Goal: Task Accomplishment & Management: Use online tool/utility

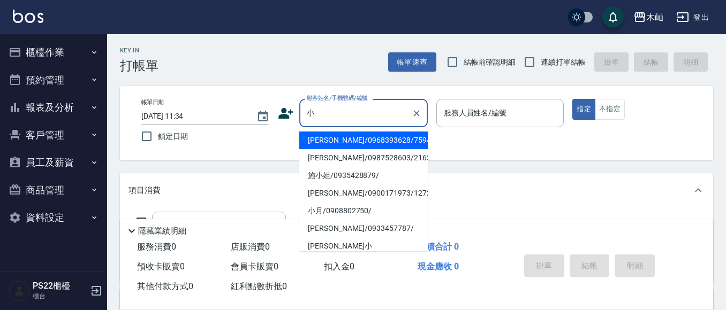
click at [343, 138] on li "[PERSON_NAME]/0968393628/759452" at bounding box center [363, 141] width 128 height 18
type input "[PERSON_NAME]/0968393628/759452"
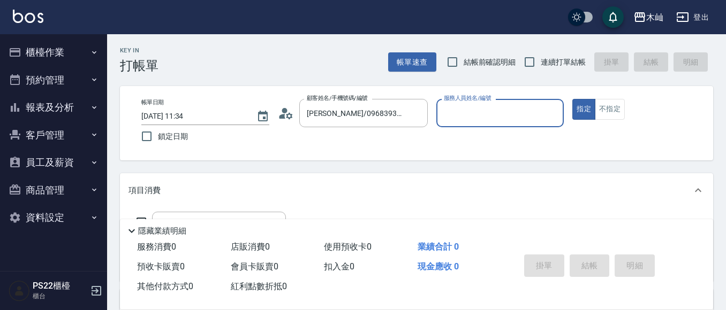
type input "小愛-10"
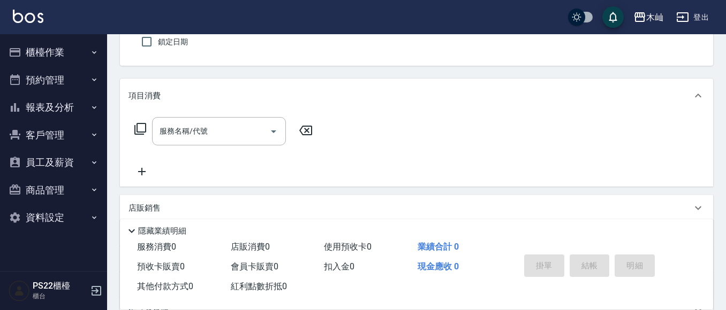
scroll to position [107, 0]
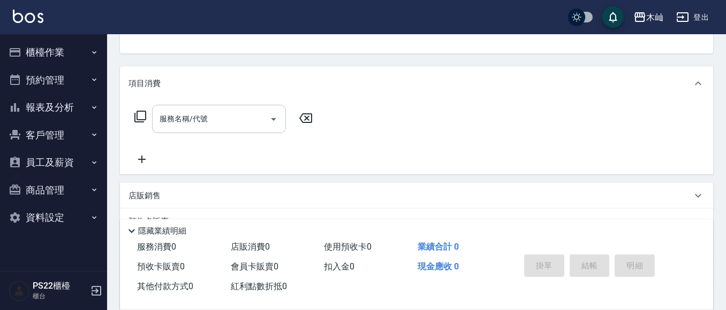
drag, startPoint x: 224, startPoint y: 132, endPoint x: 224, endPoint y: 125, distance: 7.0
click at [224, 127] on div "服務名稱/代號" at bounding box center [219, 119] width 134 height 28
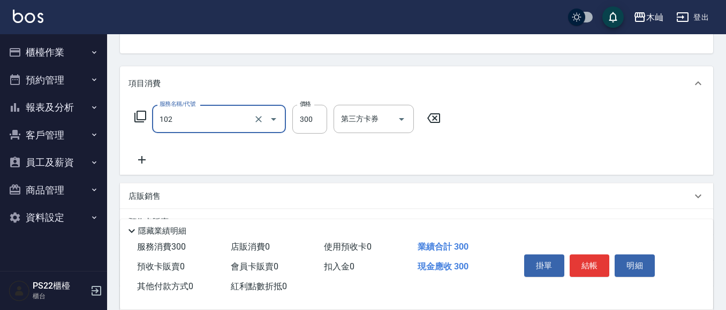
type input "精油洗髮(102)"
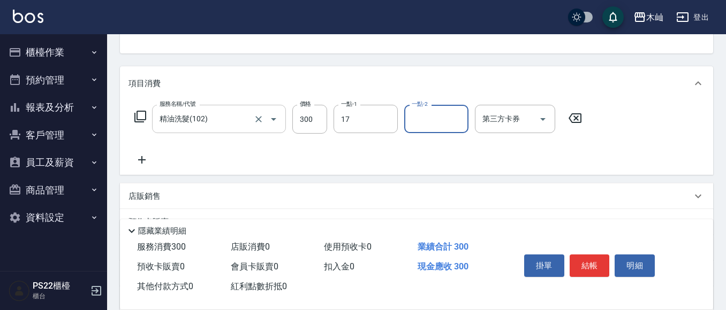
type input "[PERSON_NAME]-17"
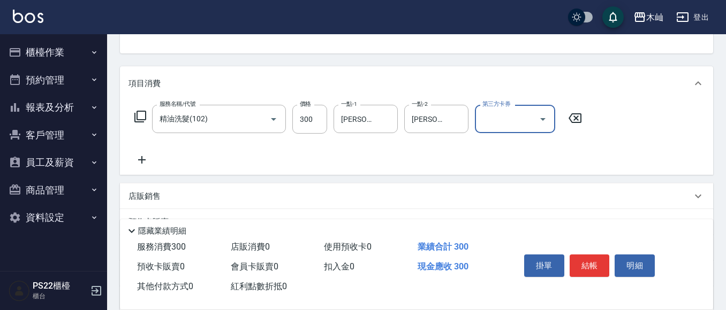
scroll to position [0, 0]
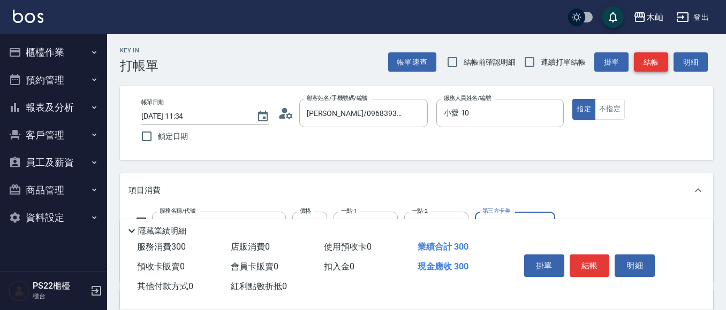
click at [639, 64] on button "結帳" at bounding box center [651, 62] width 34 height 20
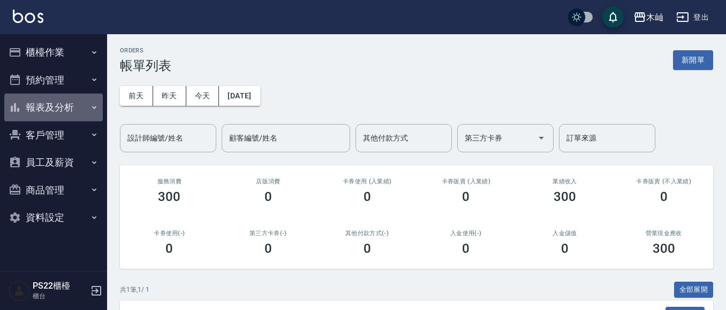
click at [87, 102] on button "報表及分析" at bounding box center [53, 108] width 98 height 28
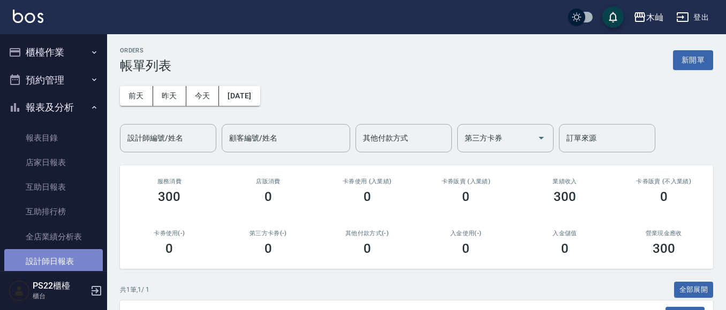
click at [54, 257] on link "設計師日報表" at bounding box center [53, 261] width 98 height 25
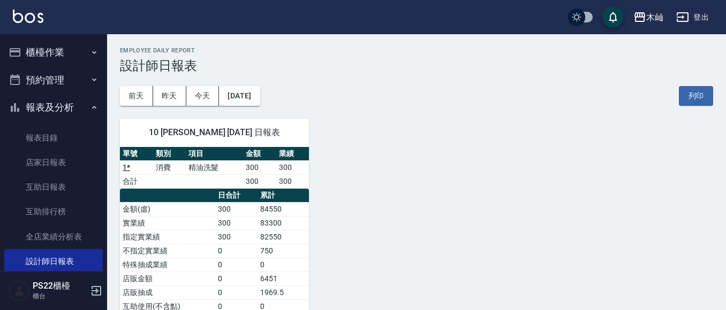
click at [35, 57] on button "櫃檯作業" at bounding box center [53, 53] width 98 height 28
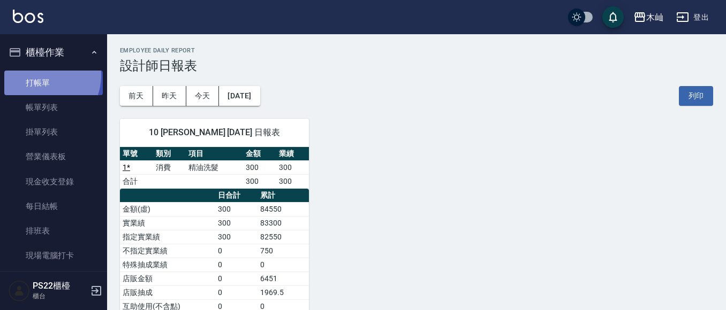
click at [40, 75] on link "打帳單" at bounding box center [53, 83] width 98 height 25
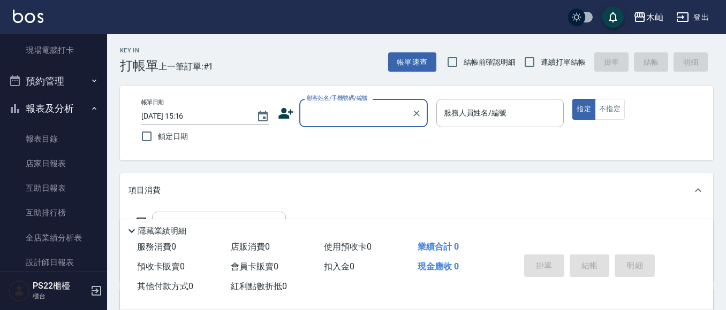
scroll to position [268, 0]
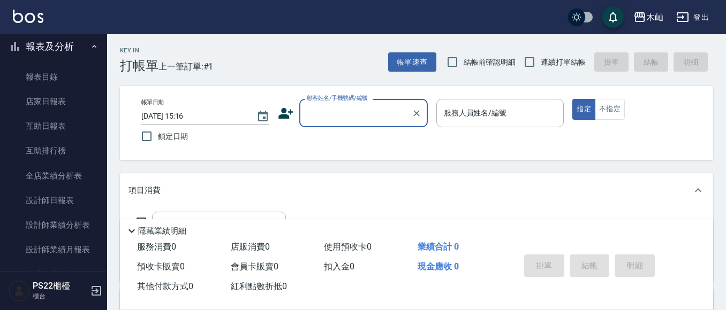
click at [65, 209] on link "設計師日報表" at bounding box center [53, 200] width 98 height 25
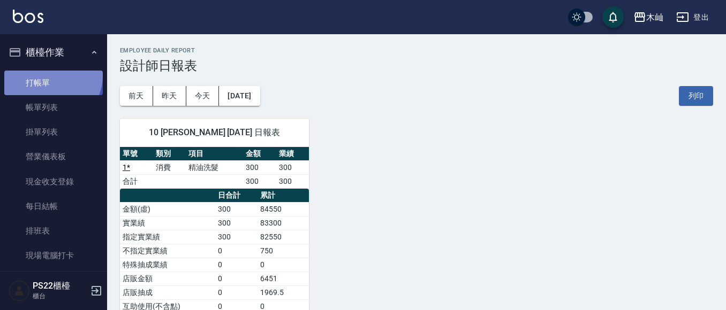
click at [50, 75] on link "打帳單" at bounding box center [53, 83] width 98 height 25
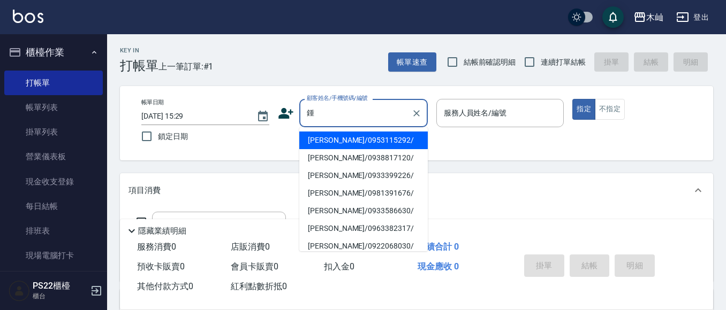
drag, startPoint x: 363, startPoint y: 140, endPoint x: 407, endPoint y: 126, distance: 45.9
click at [363, 140] on li "[PERSON_NAME]/0953115292/" at bounding box center [363, 141] width 128 height 18
type input "[PERSON_NAME]/0953115292/"
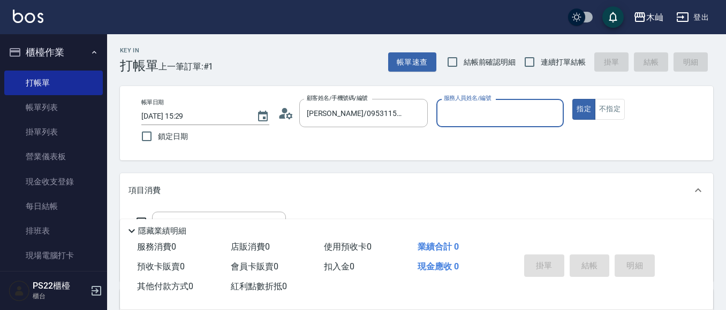
click at [512, 99] on div "服務人員姓名/編號" at bounding box center [500, 113] width 128 height 28
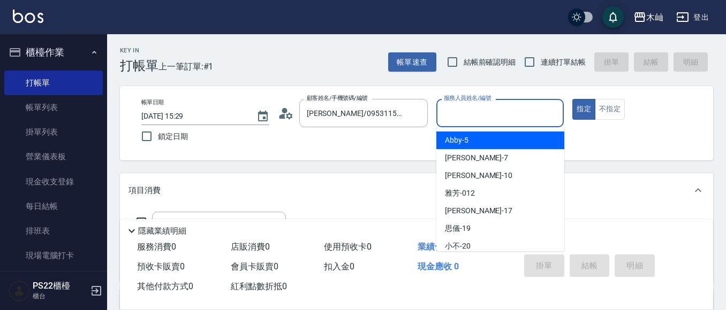
click at [478, 142] on div "Abby -5" at bounding box center [500, 141] width 128 height 18
type input "Abby-5"
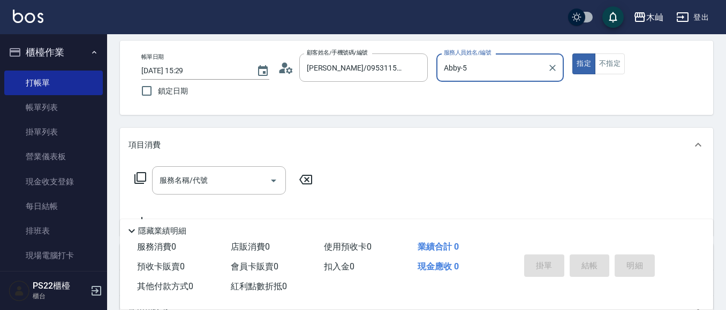
scroll to position [107, 0]
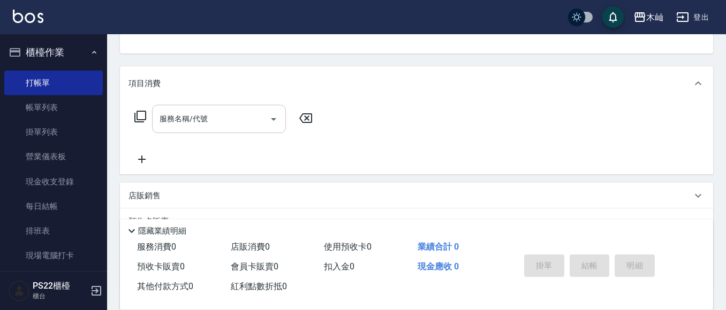
click at [204, 121] on div "服務名稱/代號 服務名稱/代號" at bounding box center [219, 119] width 134 height 28
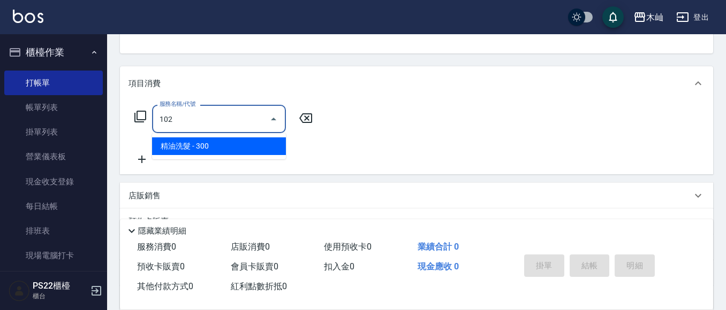
type input "精油洗髮(102)"
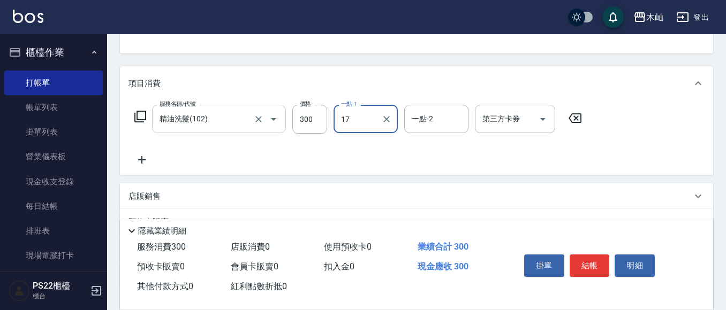
type input "[PERSON_NAME]-17"
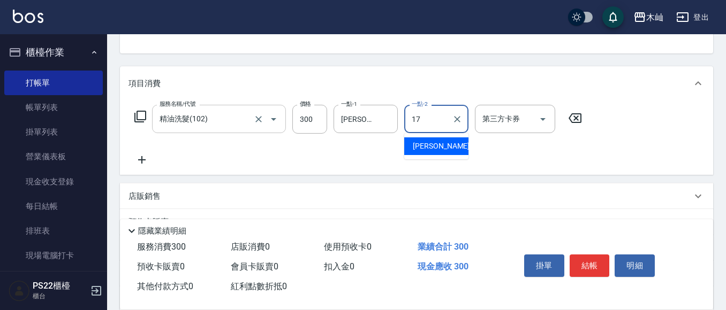
type input "[PERSON_NAME]-17"
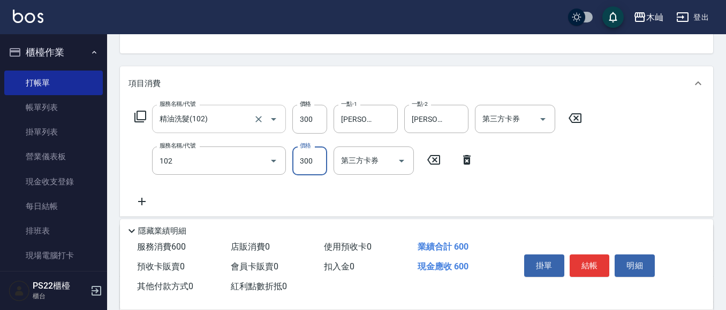
type input "精油洗髮(102)"
click at [591, 261] on button "結帳" at bounding box center [590, 266] width 40 height 22
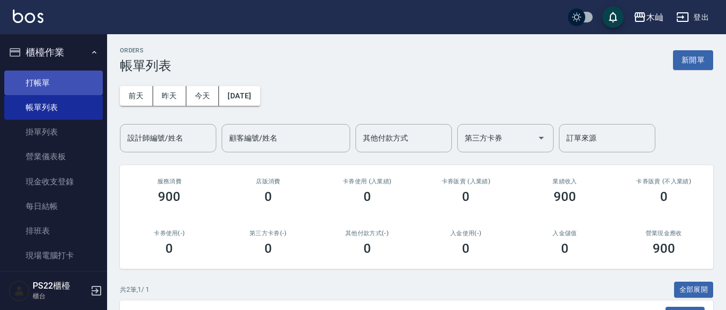
click at [57, 80] on link "打帳單" at bounding box center [53, 83] width 98 height 25
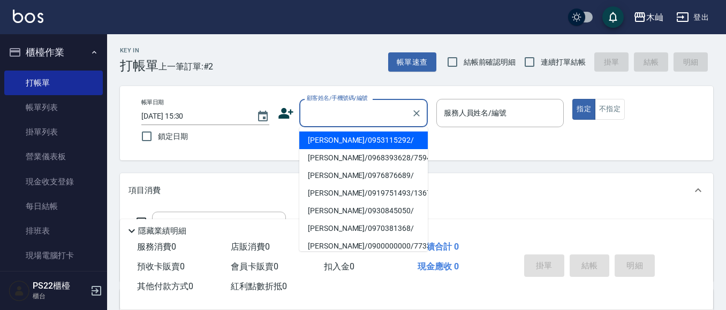
click at [337, 112] on input "顧客姓名/手機號碼/編號" at bounding box center [355, 113] width 103 height 19
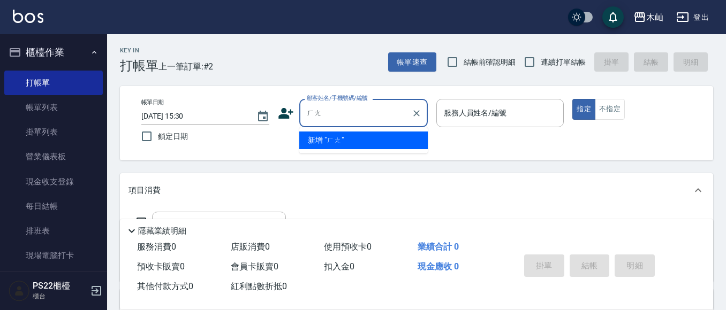
type input "行"
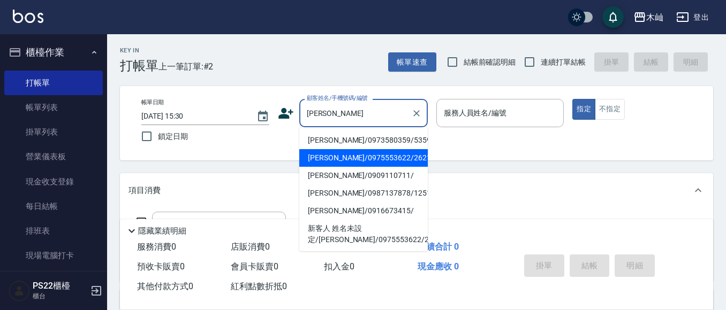
click at [351, 153] on li "[PERSON_NAME]/0975553622/2621" at bounding box center [363, 158] width 128 height 18
type input "[PERSON_NAME]/0975553622/2621"
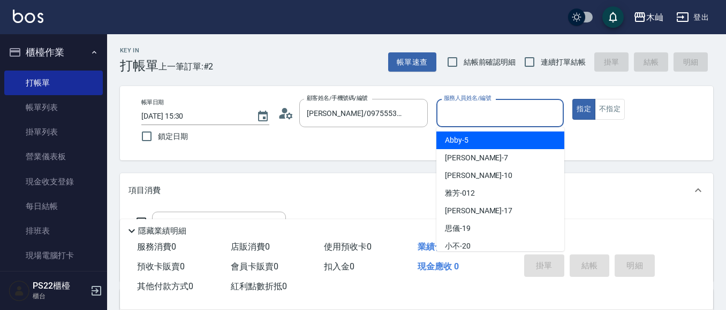
click at [455, 115] on input "服務人員姓名/編號" at bounding box center [500, 113] width 118 height 19
click at [465, 139] on span "Abby -5" at bounding box center [457, 140] width 24 height 11
type input "Abby-5"
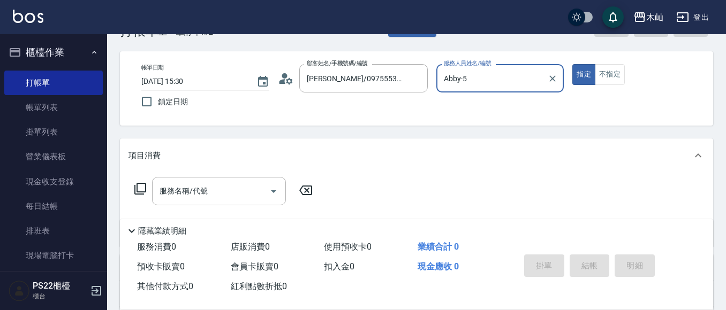
scroll to position [54, 0]
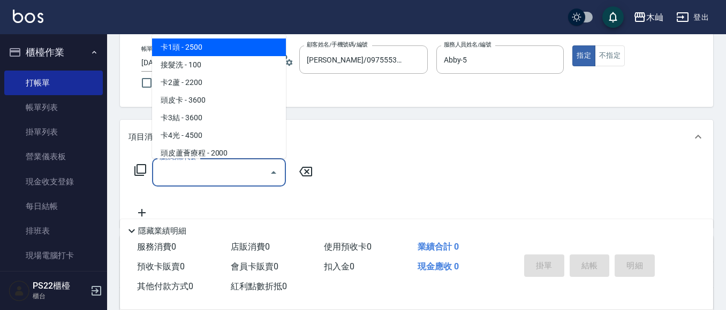
click at [252, 173] on input "服務名稱/代號" at bounding box center [211, 172] width 108 height 19
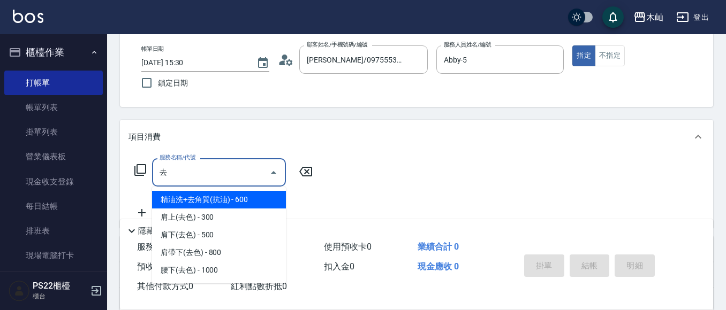
click at [210, 195] on span "精油洗+去角質(抗油) - 600" at bounding box center [219, 200] width 134 height 18
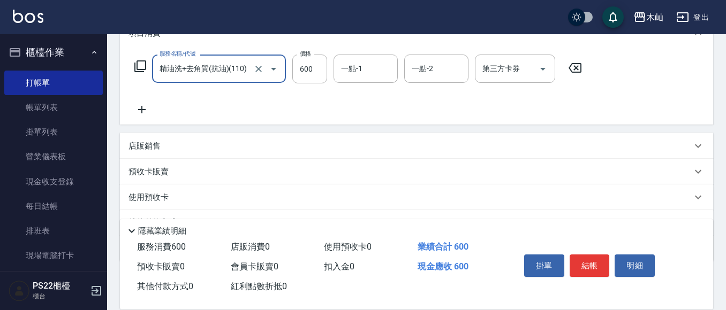
scroll to position [161, 0]
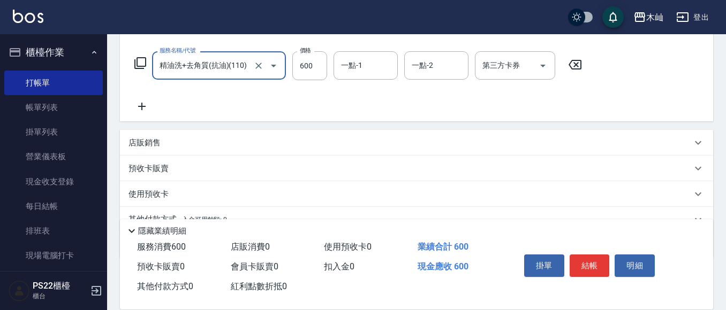
type input "精油洗+去角質(抗油)(110)"
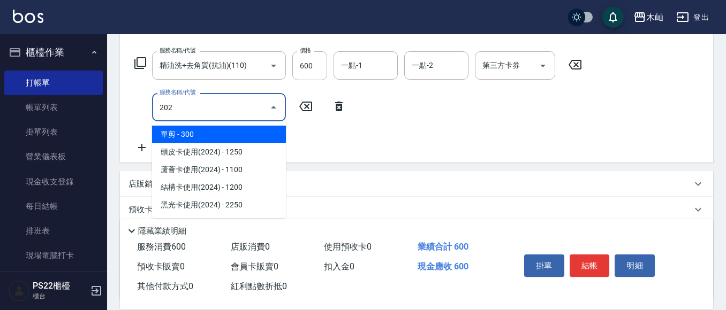
type input "單剪(202)"
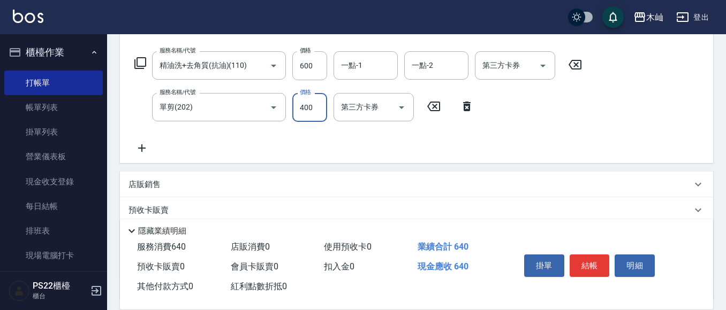
type input "400"
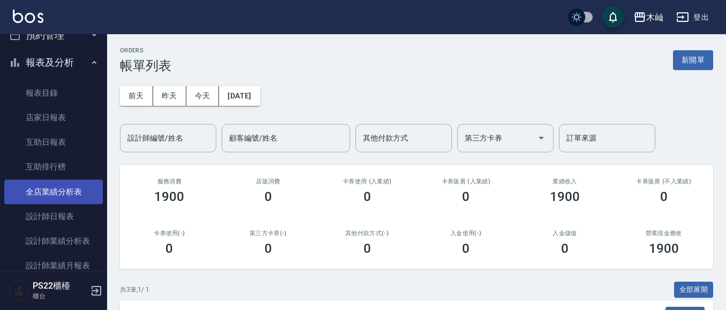
scroll to position [268, 0]
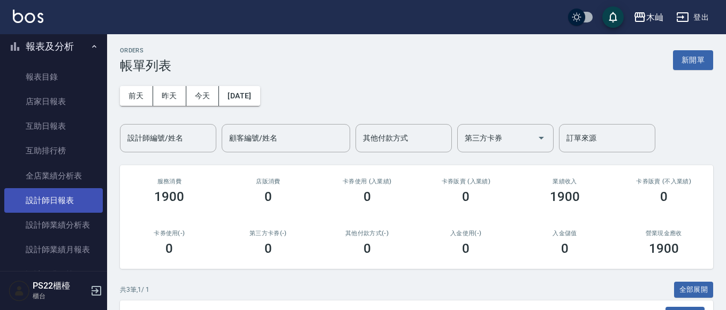
click at [67, 205] on link "設計師日報表" at bounding box center [53, 200] width 98 height 25
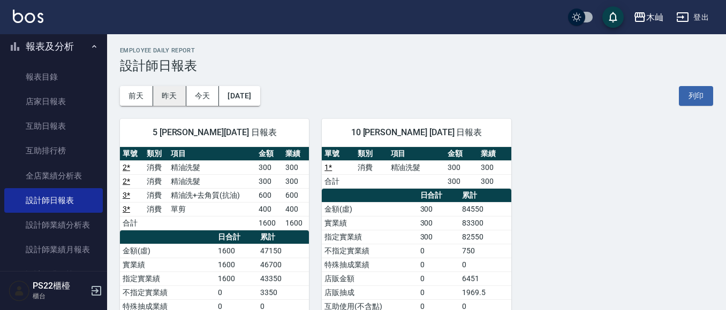
click at [161, 93] on button "昨天" at bounding box center [169, 96] width 33 height 20
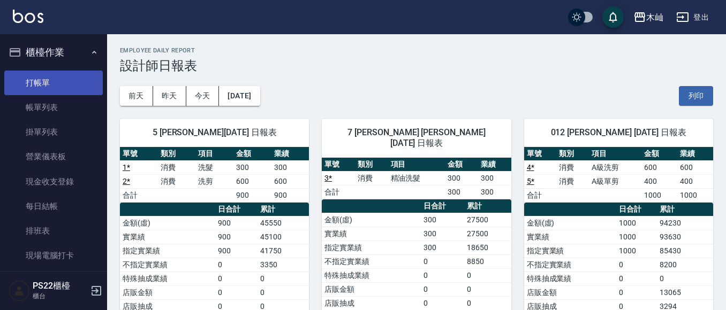
click at [73, 81] on link "打帳單" at bounding box center [53, 83] width 98 height 25
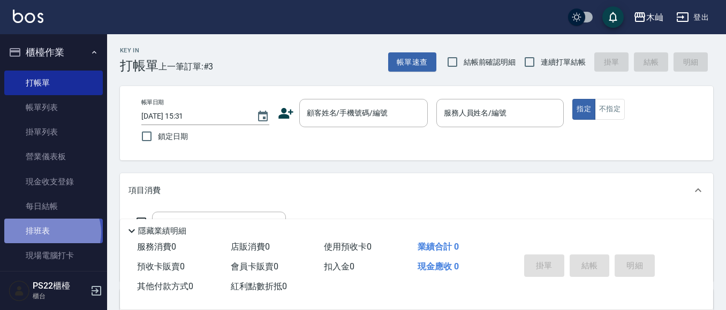
click at [51, 233] on link "排班表" at bounding box center [53, 231] width 98 height 25
